Goal: Transaction & Acquisition: Download file/media

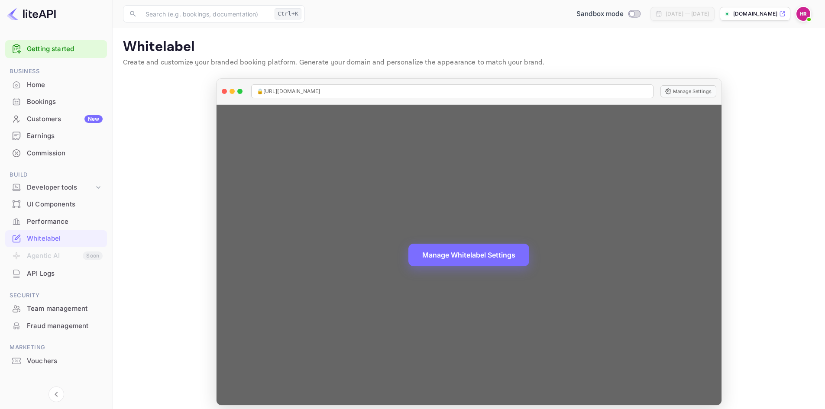
click at [682, 83] on div "🔒 https://hotels.hostliday.es Manage Settings" at bounding box center [469, 92] width 505 height 26
click at [688, 92] on button "Manage Settings" at bounding box center [689, 91] width 56 height 12
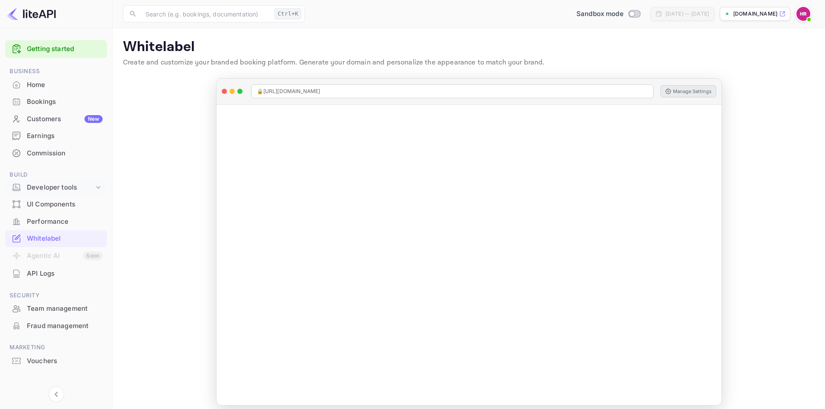
click at [97, 186] on icon at bounding box center [98, 187] width 9 height 9
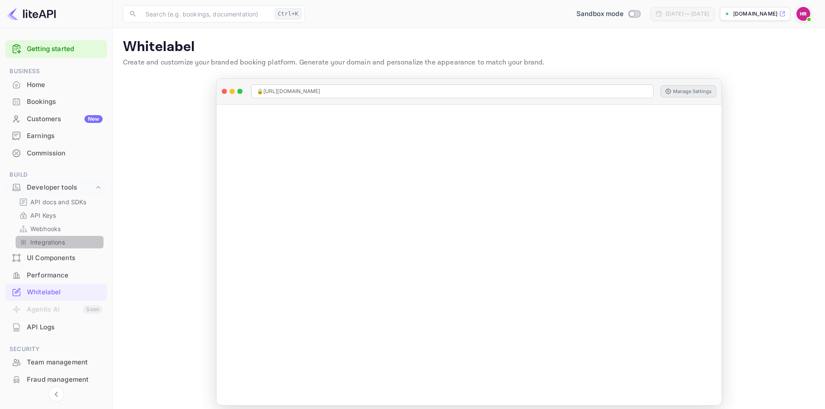
click at [49, 238] on p "Integrations" at bounding box center [47, 242] width 35 height 9
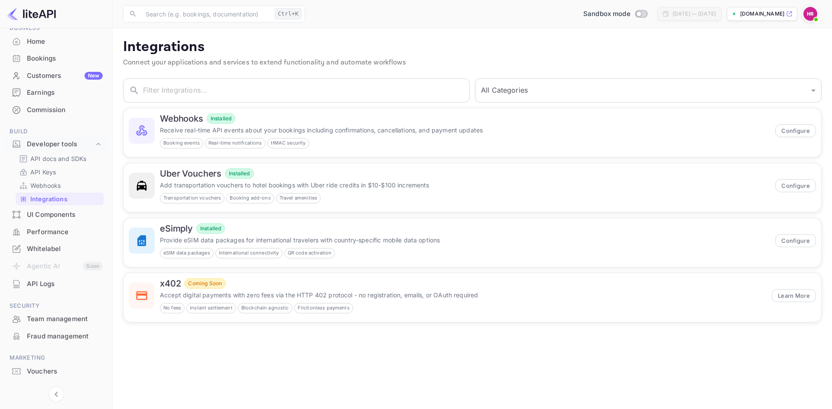
scroll to position [62, 0]
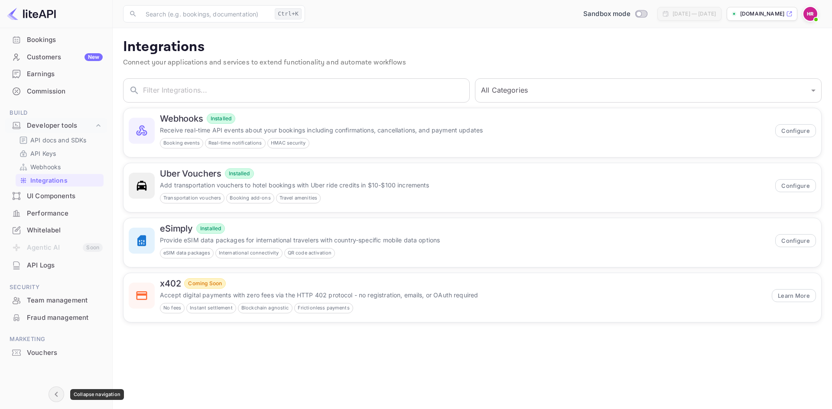
click at [57, 398] on icon "Collapse navigation" at bounding box center [56, 394] width 10 height 10
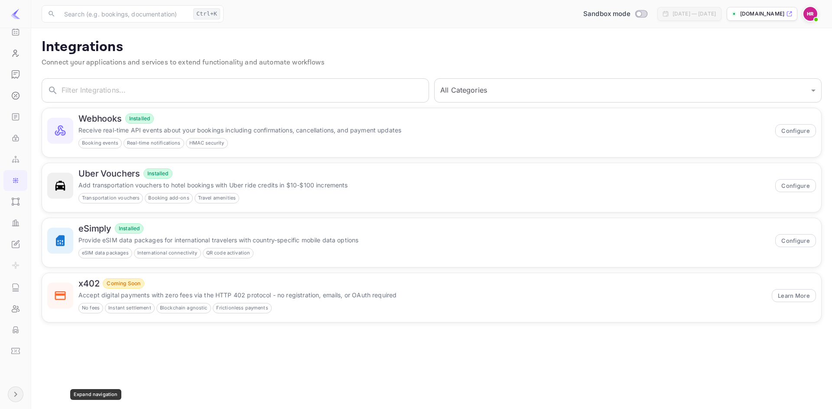
scroll to position [48, 0]
click at [23, 388] on div "Business Home Bookings Customers New Earnings Commission Build UI Components Pe…" at bounding box center [15, 200] width 31 height 423
click at [18, 395] on icon "Expand navigation" at bounding box center [15, 394] width 10 height 10
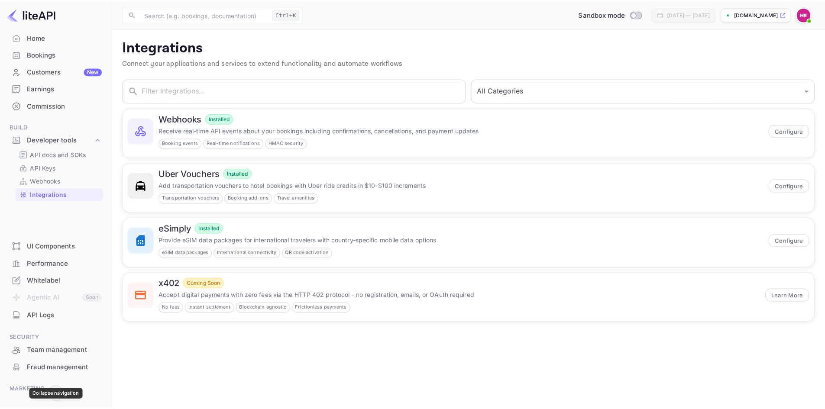
scroll to position [17, 0]
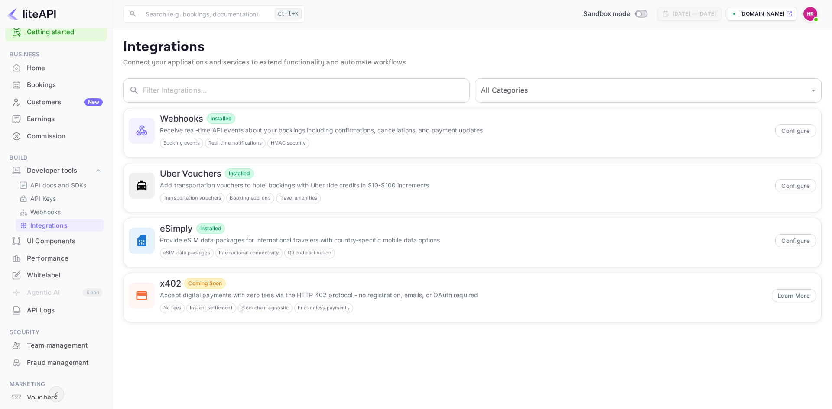
click at [48, 136] on div "Commission" at bounding box center [65, 137] width 76 height 10
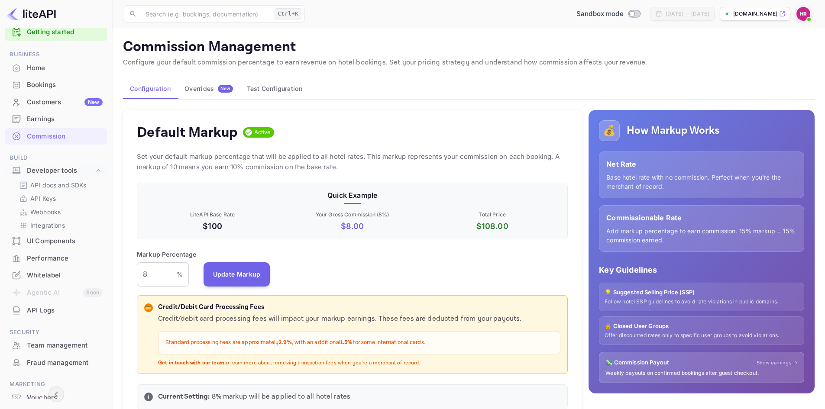
scroll to position [147, 425]
click at [198, 92] on div "Overrides New" at bounding box center [209, 89] width 49 height 8
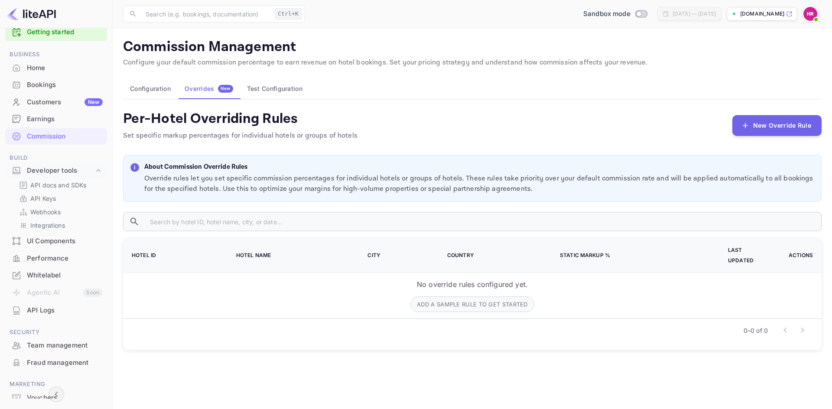
click at [155, 86] on button "Configuration" at bounding box center [150, 88] width 55 height 21
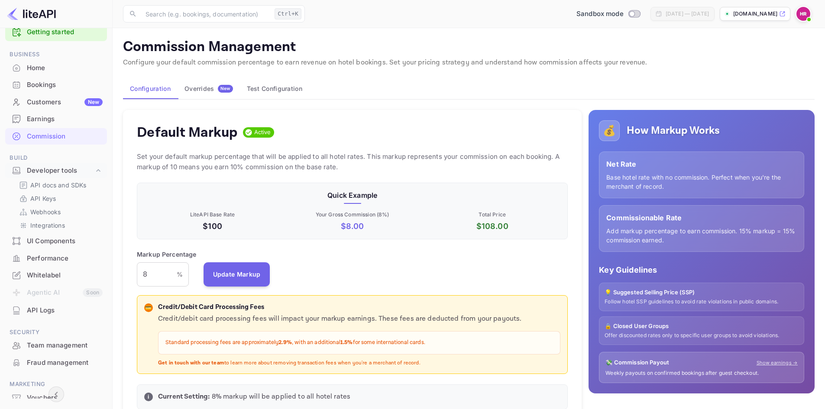
scroll to position [147, 425]
click at [263, 89] on button "Test Configuration" at bounding box center [274, 88] width 69 height 21
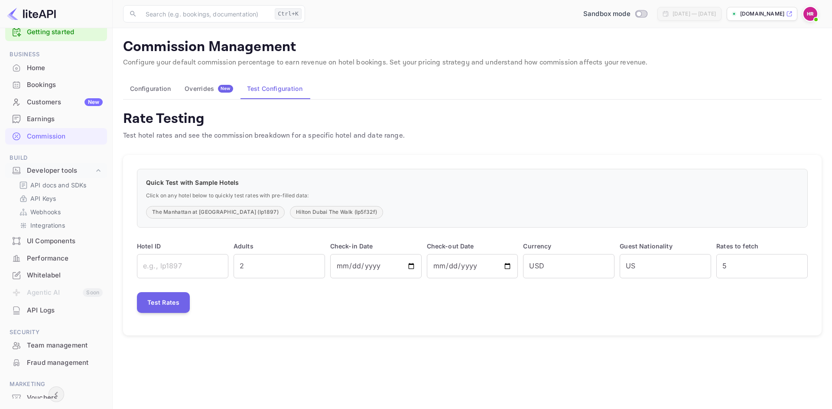
click at [153, 87] on button "Configuration" at bounding box center [150, 88] width 55 height 21
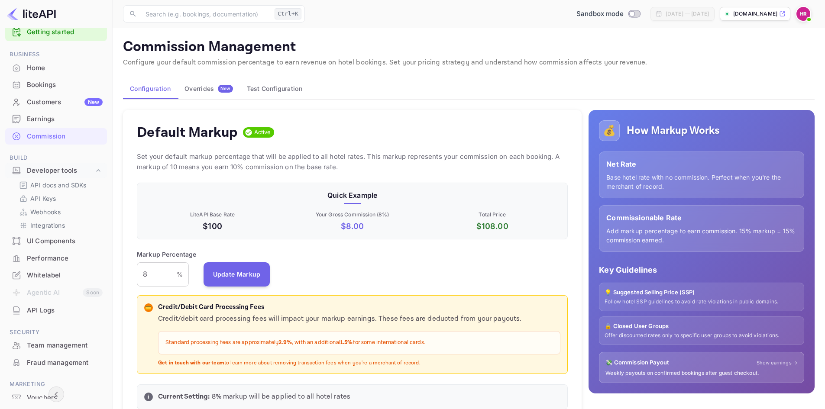
scroll to position [147, 425]
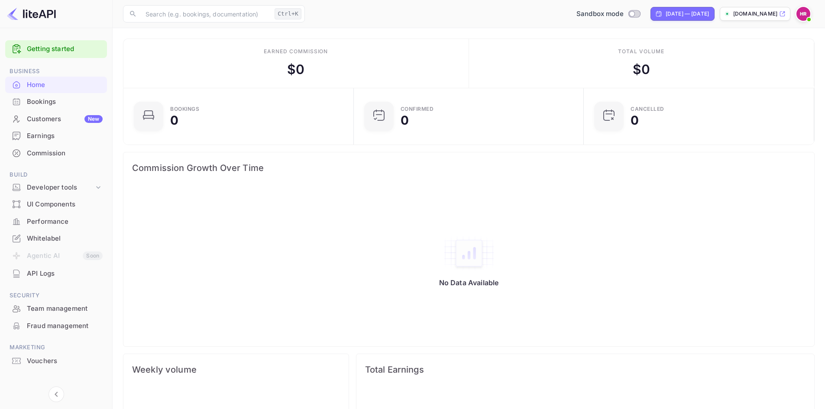
click at [758, 19] on div "[DOMAIN_NAME]" at bounding box center [755, 14] width 71 height 14
click at [36, 241] on div "Whitelabel" at bounding box center [65, 239] width 76 height 10
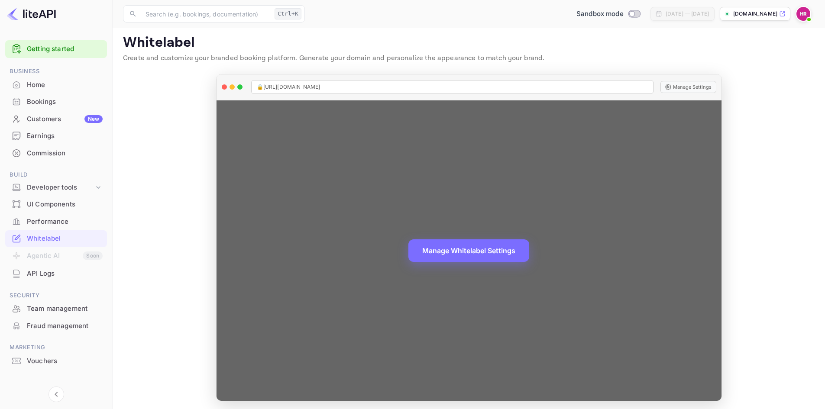
scroll to position [7, 0]
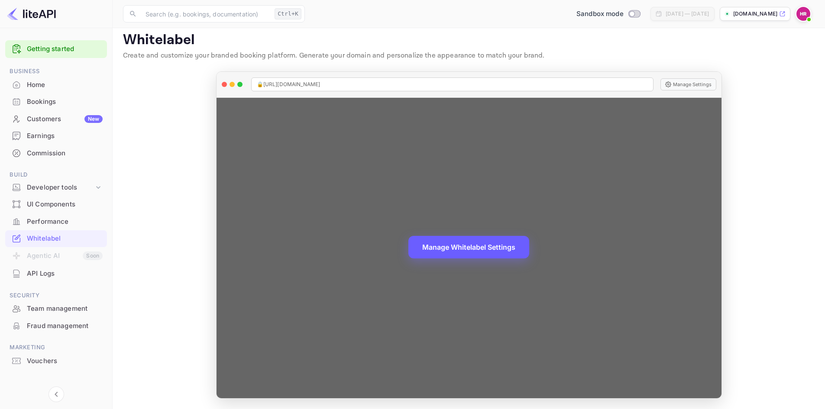
click at [488, 239] on button "Manage Whitelabel Settings" at bounding box center [468, 247] width 121 height 23
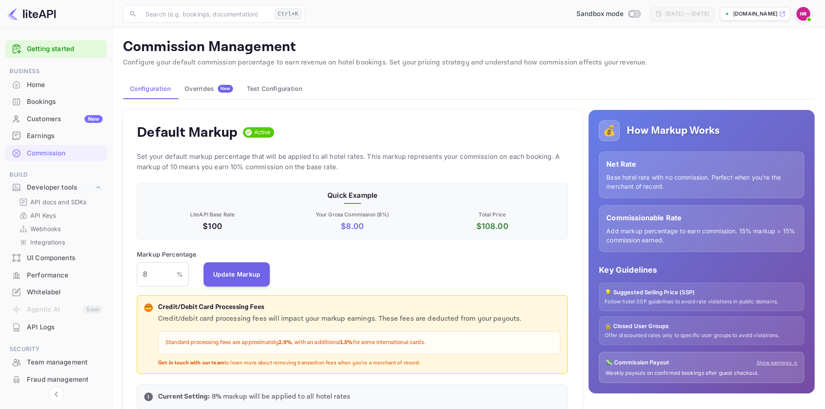
scroll to position [147, 425]
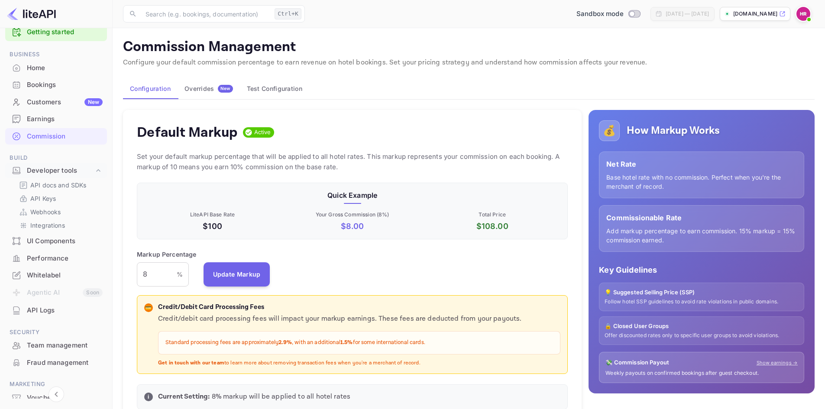
click at [40, 66] on div "Home" at bounding box center [65, 68] width 76 height 10
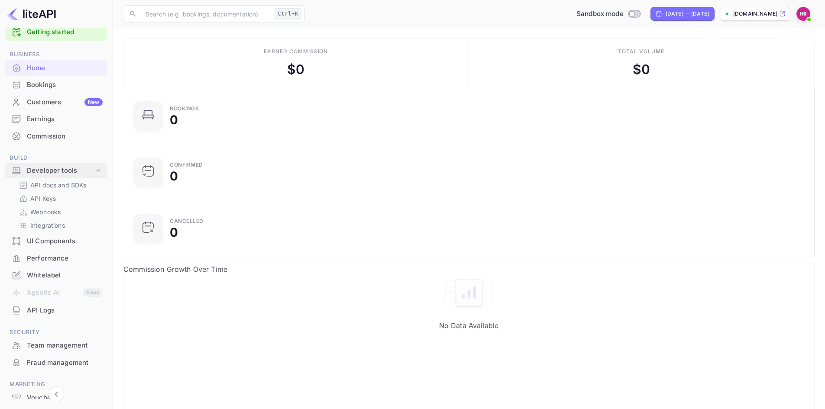
click at [47, 168] on div "Developer tools" at bounding box center [60, 171] width 67 height 10
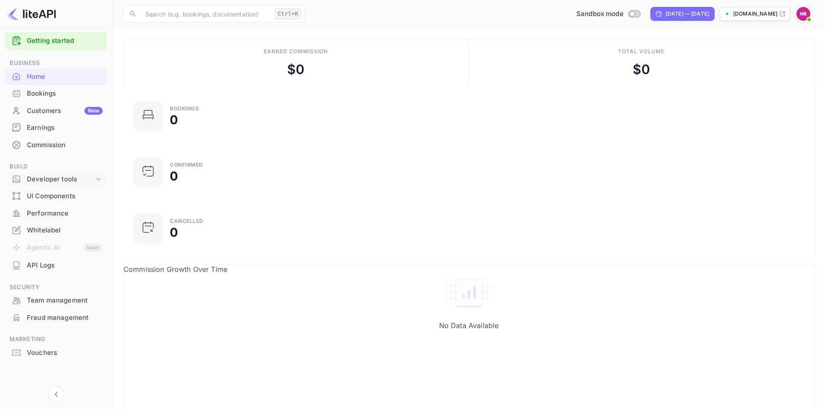
scroll to position [8, 0]
click at [47, 168] on span "Build" at bounding box center [56, 167] width 102 height 10
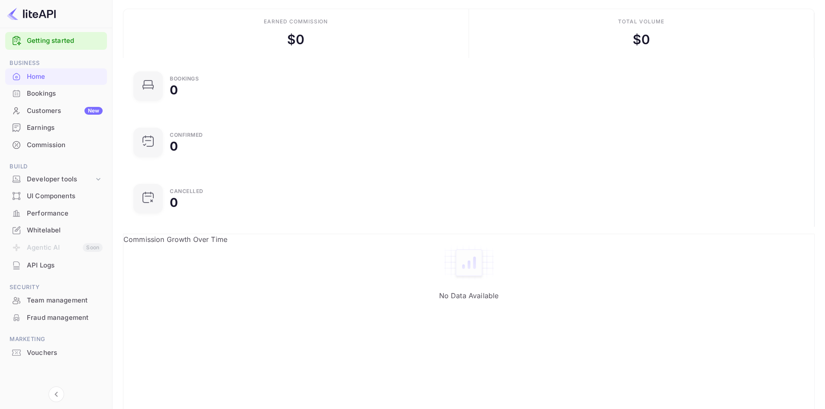
scroll to position [43, 0]
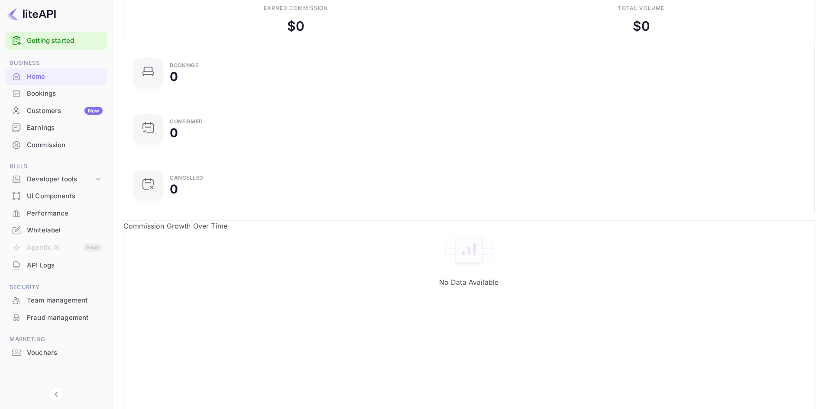
click at [94, 160] on ul "Getting started Business Home Bookings Customers New Earnings Commission Build …" at bounding box center [56, 213] width 102 height 369
click at [98, 186] on div "Developer tools" at bounding box center [56, 179] width 102 height 15
click at [46, 179] on div "Developer tools" at bounding box center [60, 180] width 67 height 10
click at [48, 196] on p "API docs and SDKs" at bounding box center [58, 193] width 56 height 9
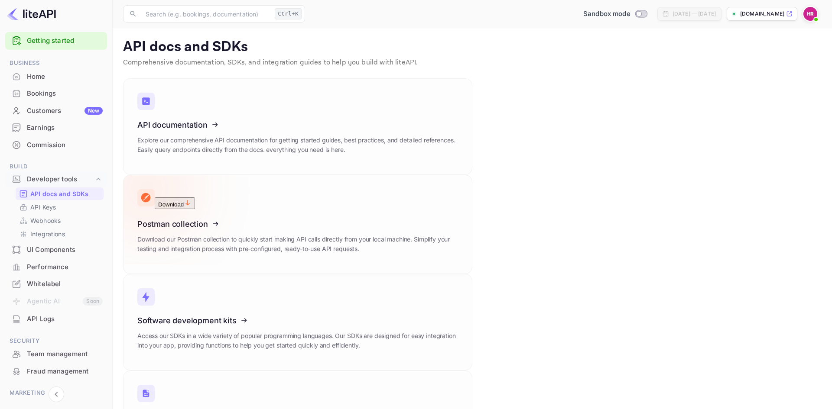
click at [191, 199] on icon "button" at bounding box center [188, 203] width 8 height 8
click at [258, 175] on icon at bounding box center [190, 219] width 135 height 89
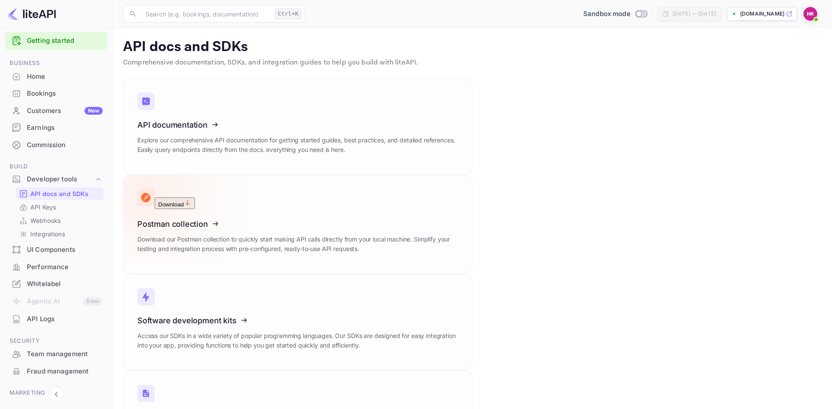
click at [472, 175] on div "Download Postman collection Download our Postman collection to quickly start ma…" at bounding box center [297, 224] width 349 height 99
click at [258, 371] on icon at bounding box center [190, 415] width 135 height 89
click at [258, 175] on icon at bounding box center [190, 219] width 135 height 89
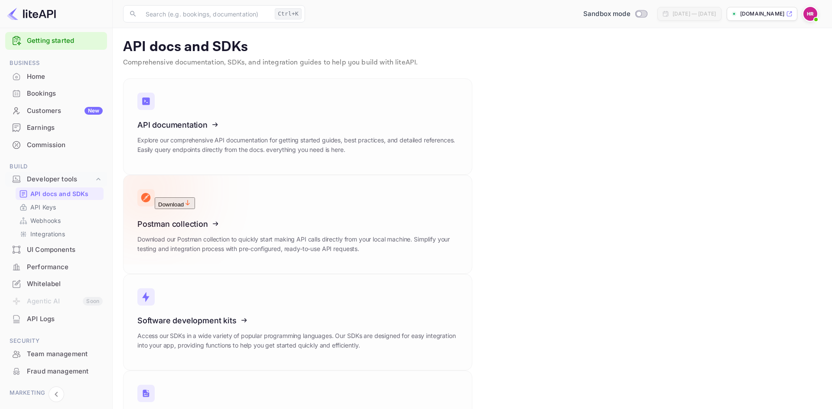
click at [258, 175] on icon at bounding box center [190, 219] width 135 height 89
